Goal: Find specific page/section: Find specific page/section

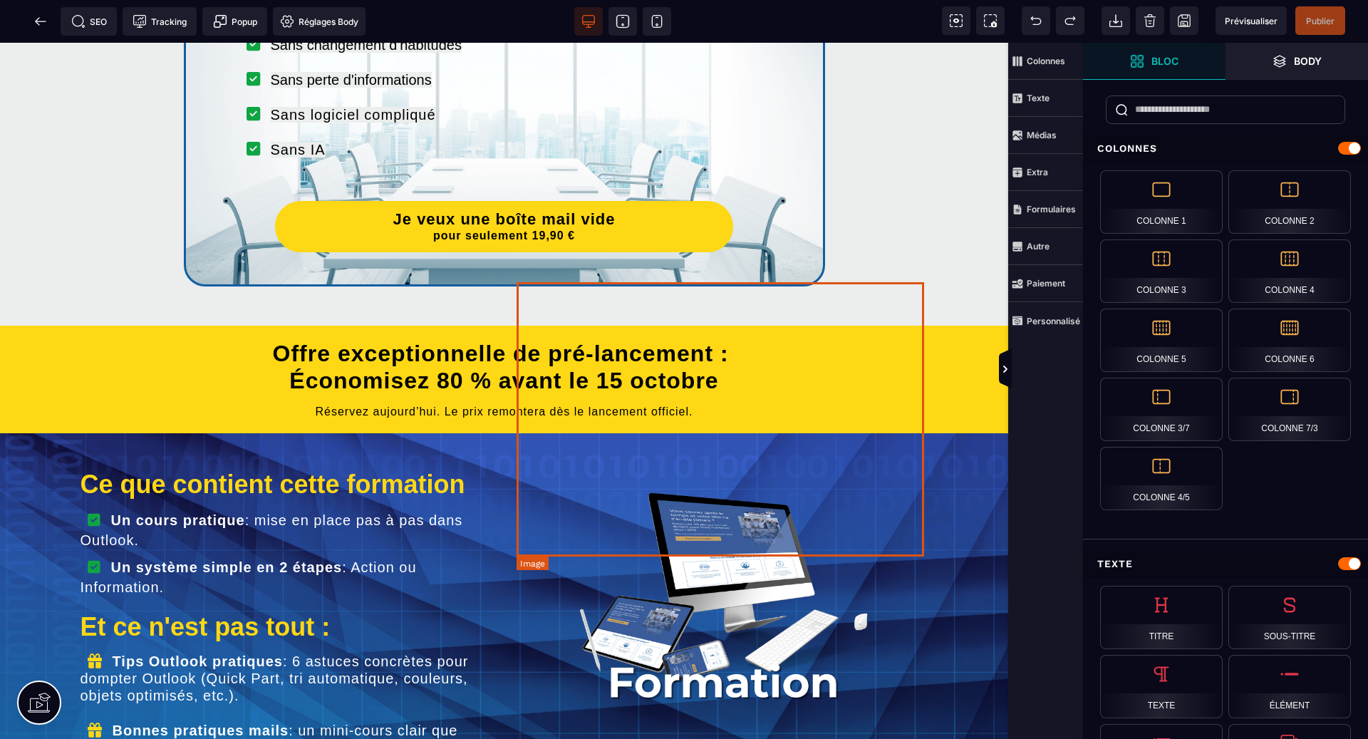
scroll to position [1924, 0]
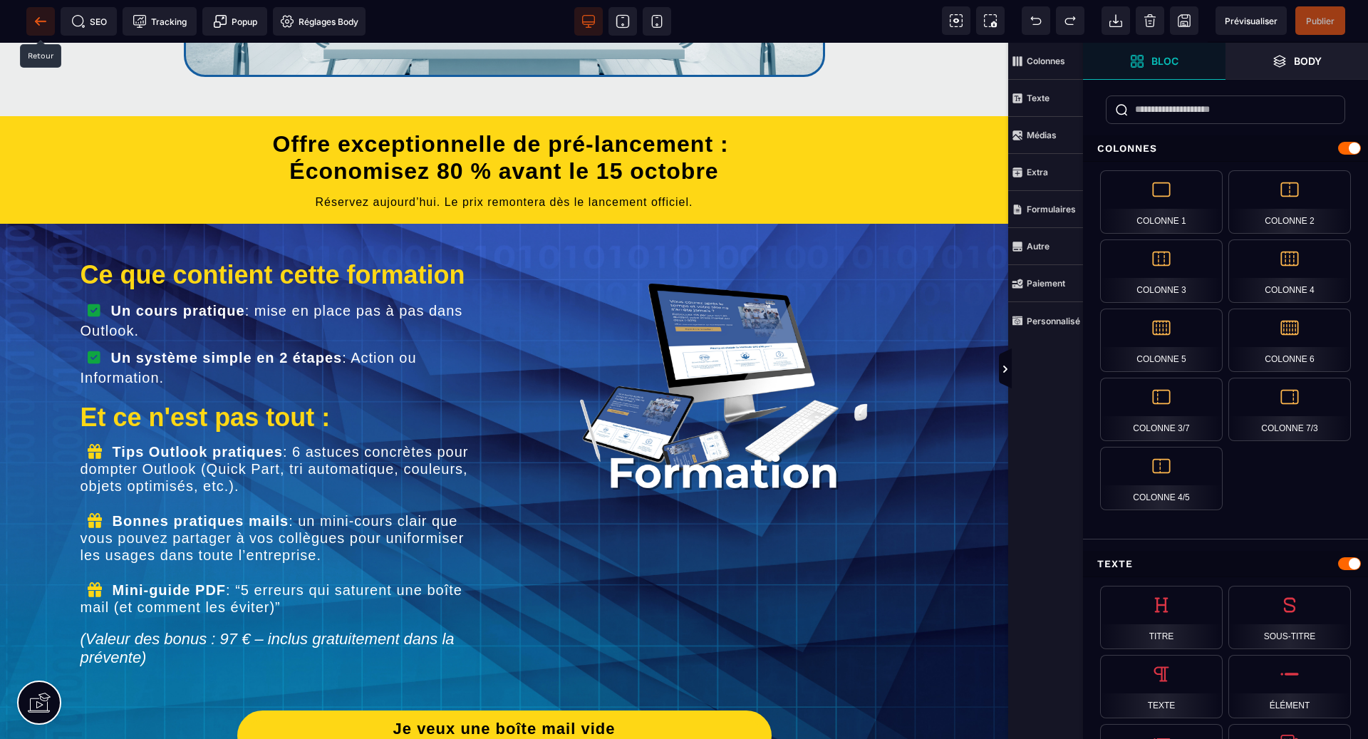
click at [41, 26] on icon at bounding box center [40, 21] width 14 height 14
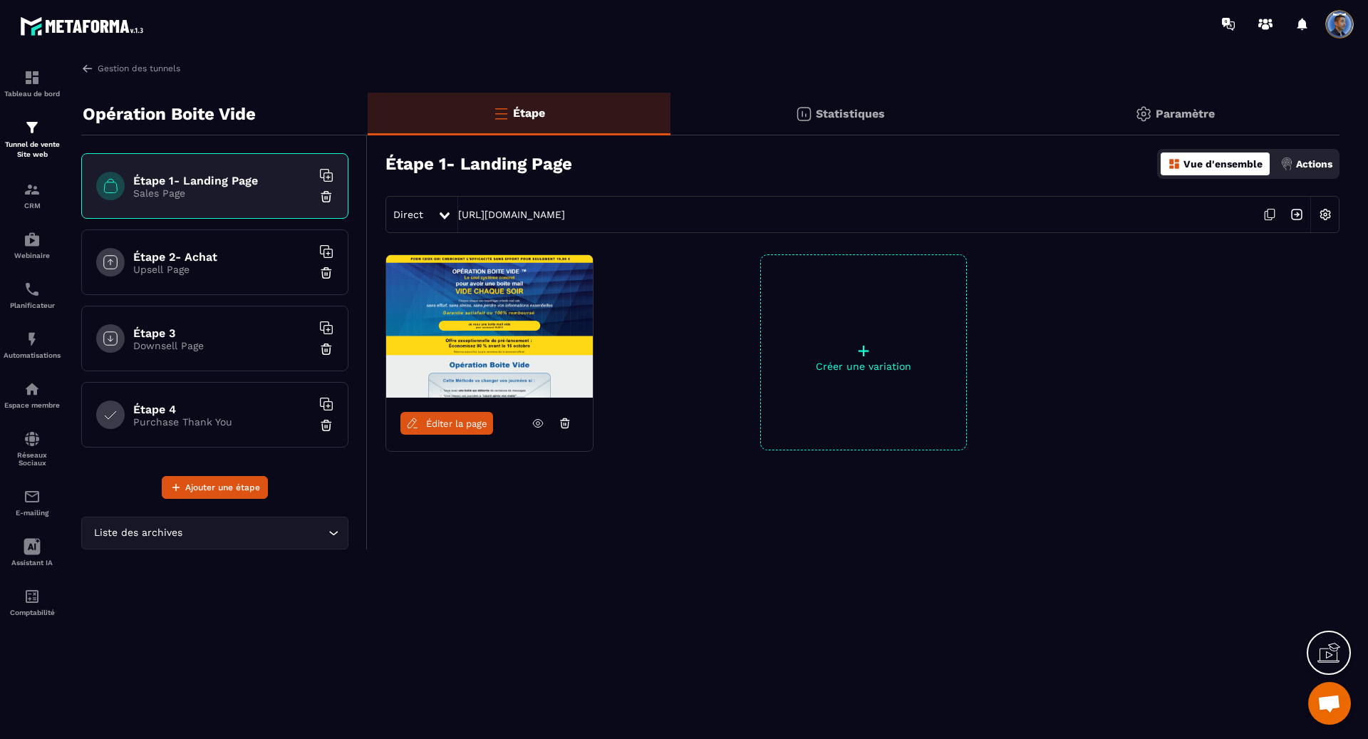
click at [412, 216] on span "Direct" at bounding box center [408, 214] width 30 height 11
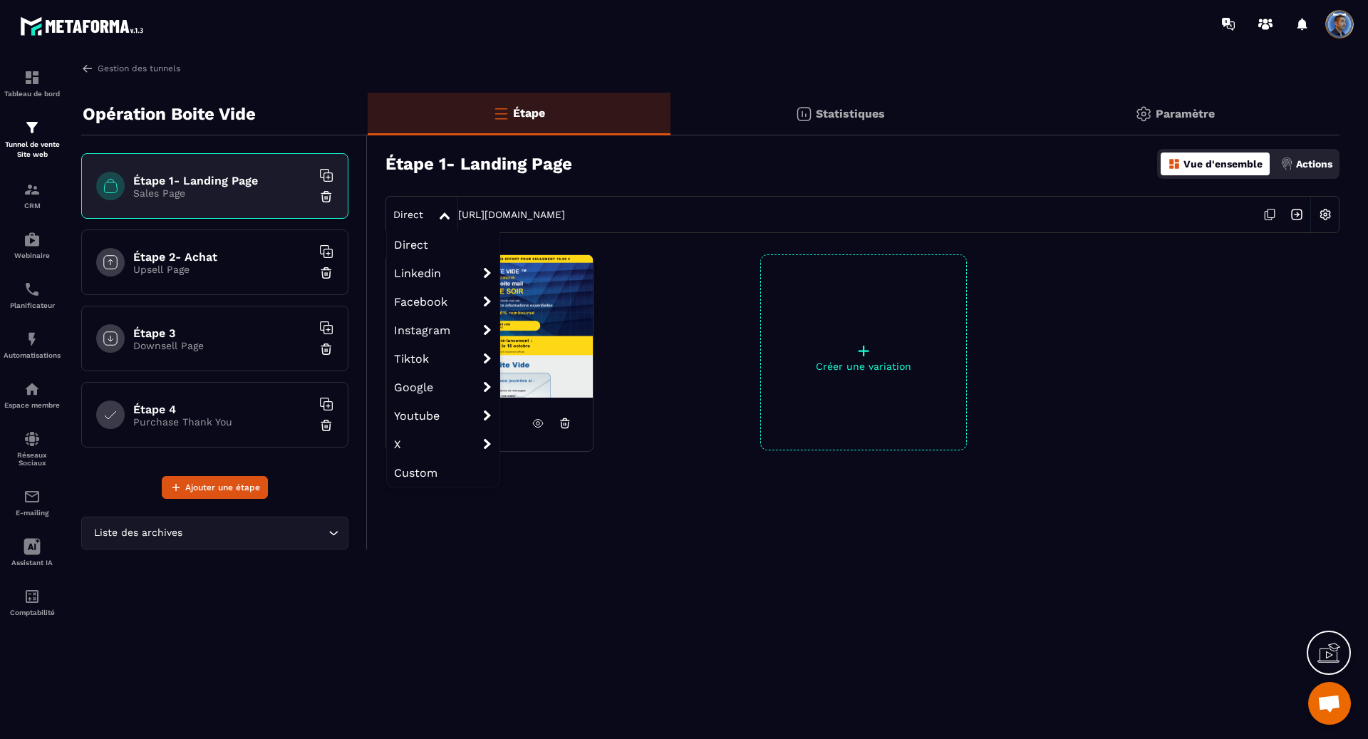
click at [551, 384] on img at bounding box center [489, 326] width 207 height 142
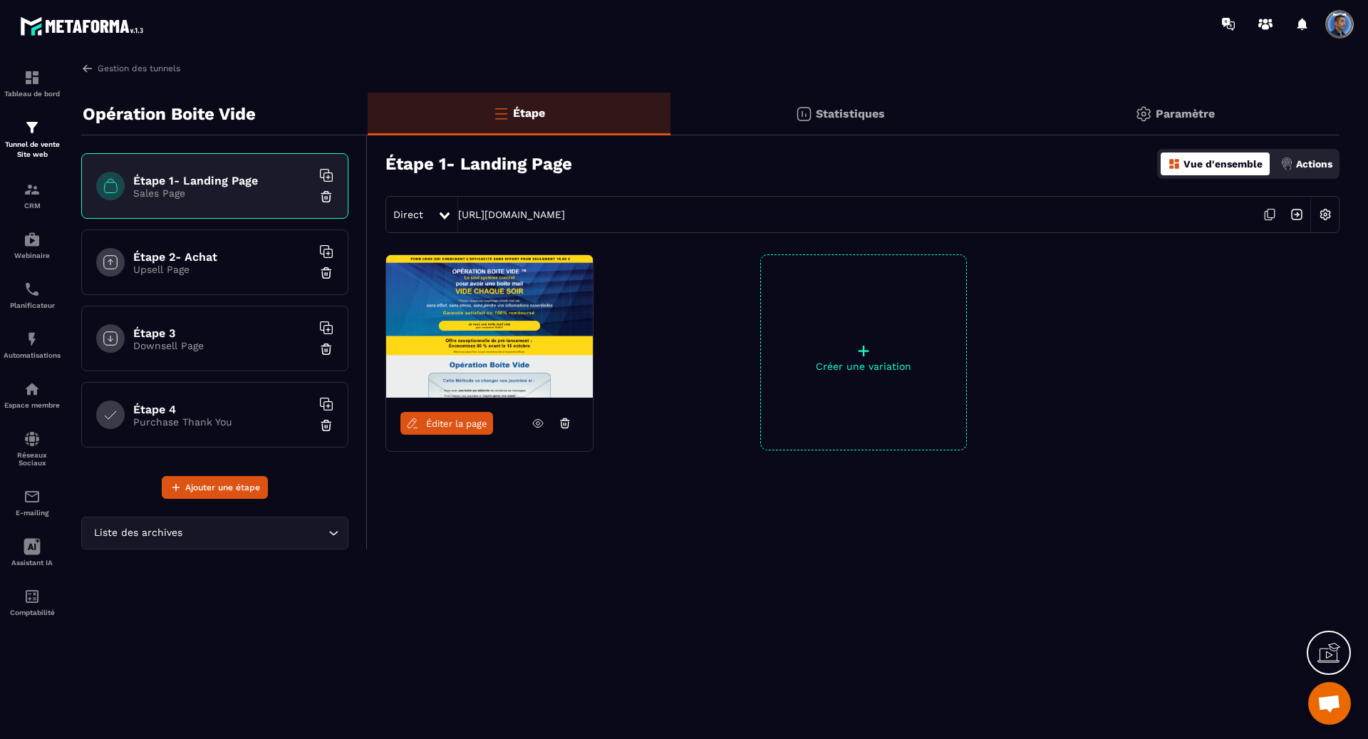
click at [243, 250] on h6 "Étape 2- Achat" at bounding box center [222, 257] width 178 height 14
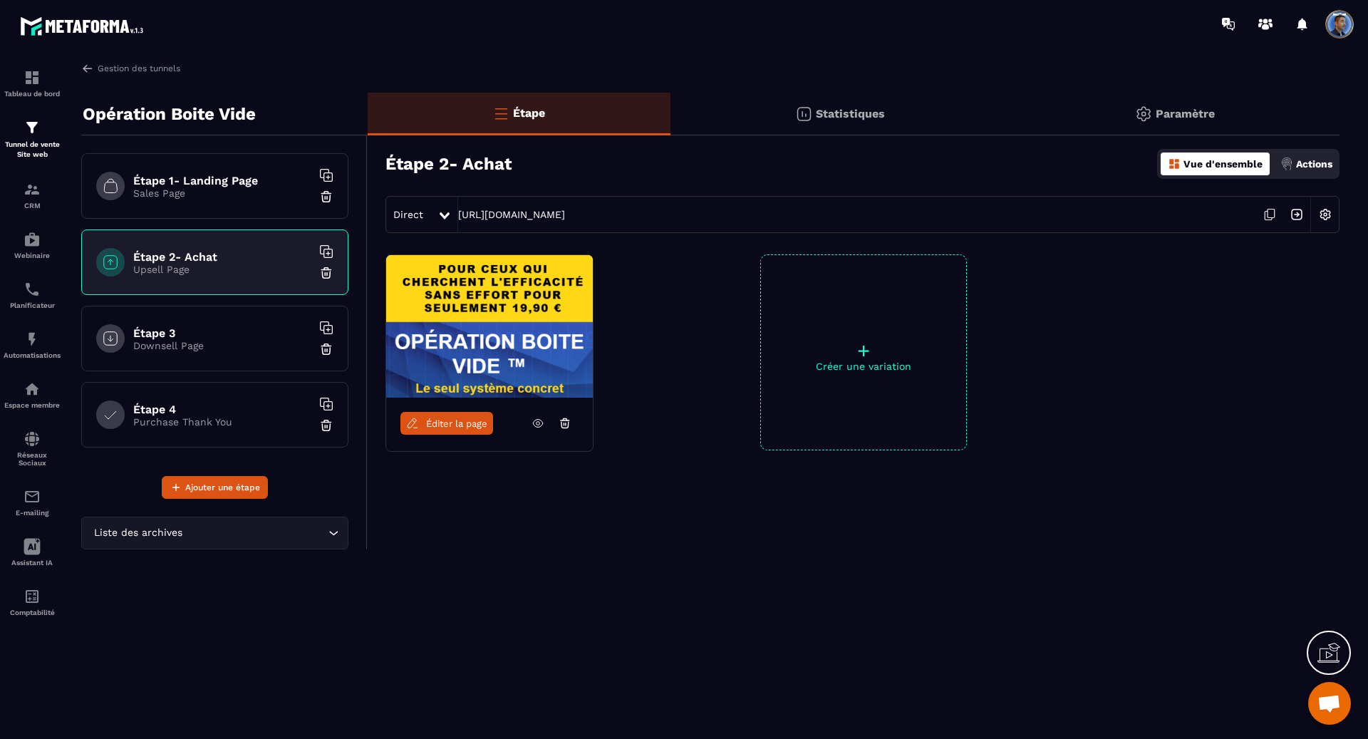
scroll to position [2853, 0]
